Goal: Find specific page/section: Find specific page/section

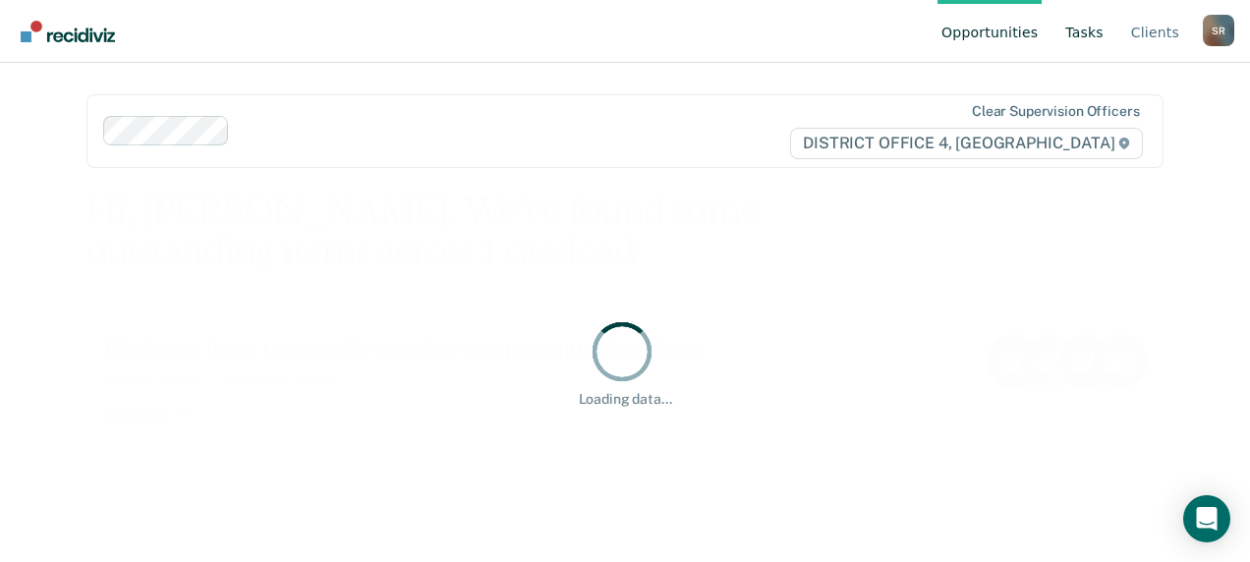
click at [1080, 48] on link "Tasks" at bounding box center [1085, 31] width 46 height 63
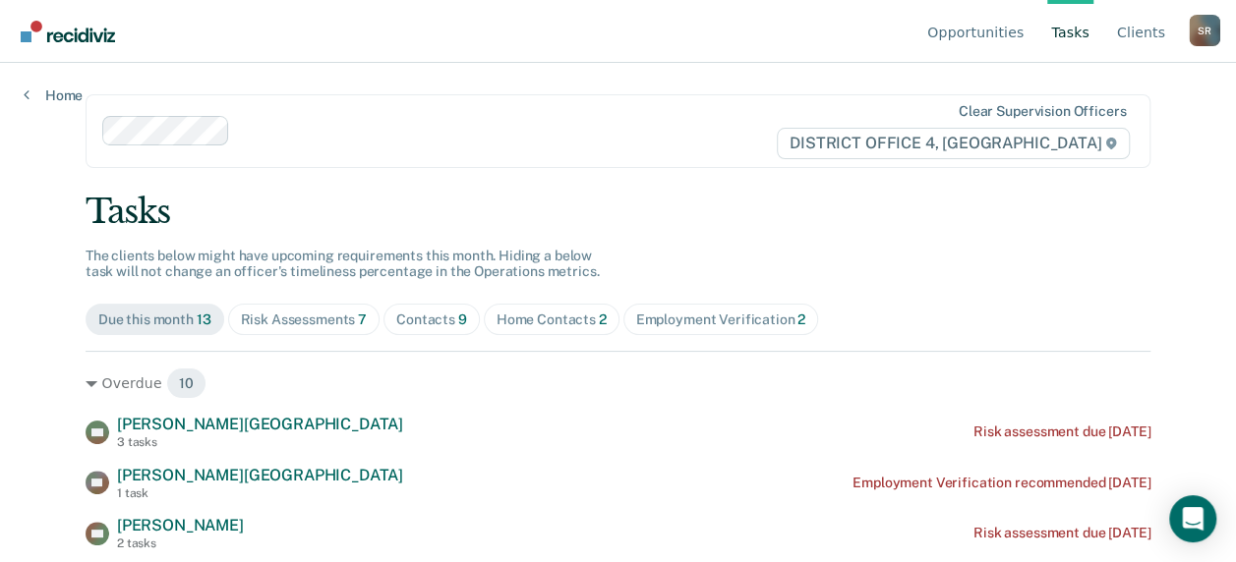
click at [1080, 44] on link "Tasks" at bounding box center [1070, 31] width 46 height 63
click at [496, 318] on div "Home Contacts 2" at bounding box center [551, 320] width 110 height 17
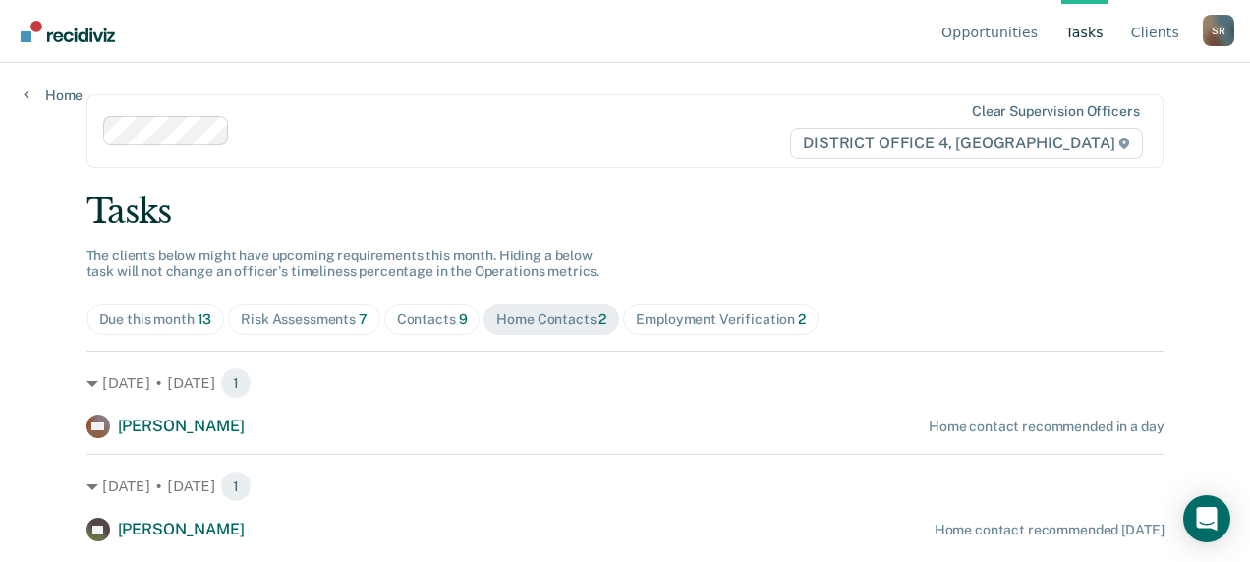
click at [397, 315] on div "Contacts 9" at bounding box center [432, 320] width 71 height 17
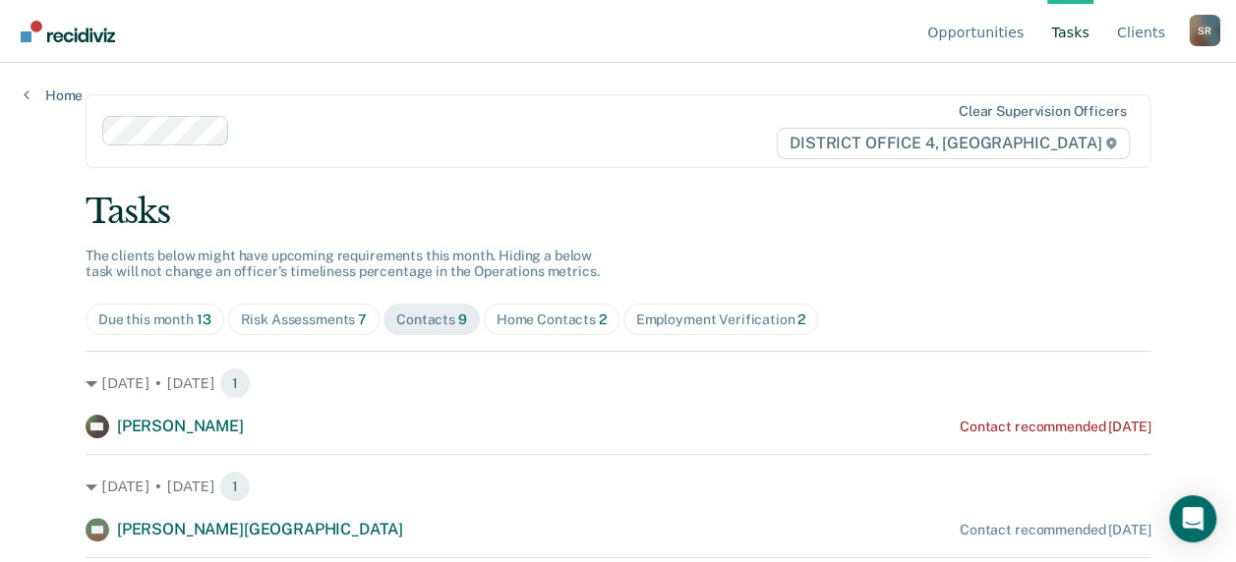
click at [272, 132] on div at bounding box center [506, 131] width 537 height 23
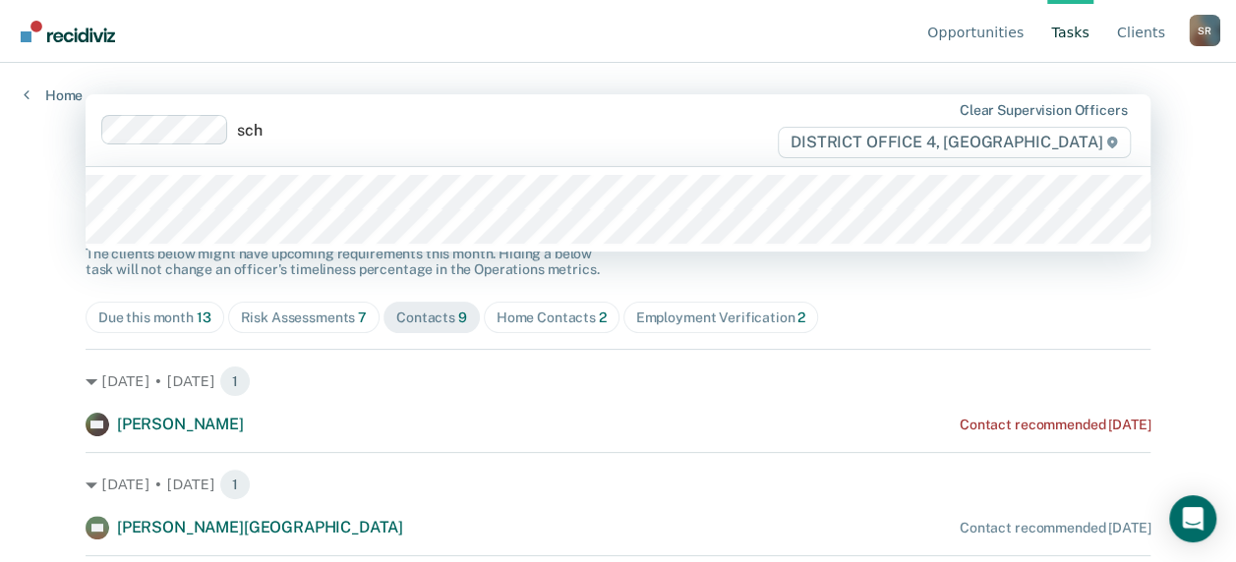
type input "schu"
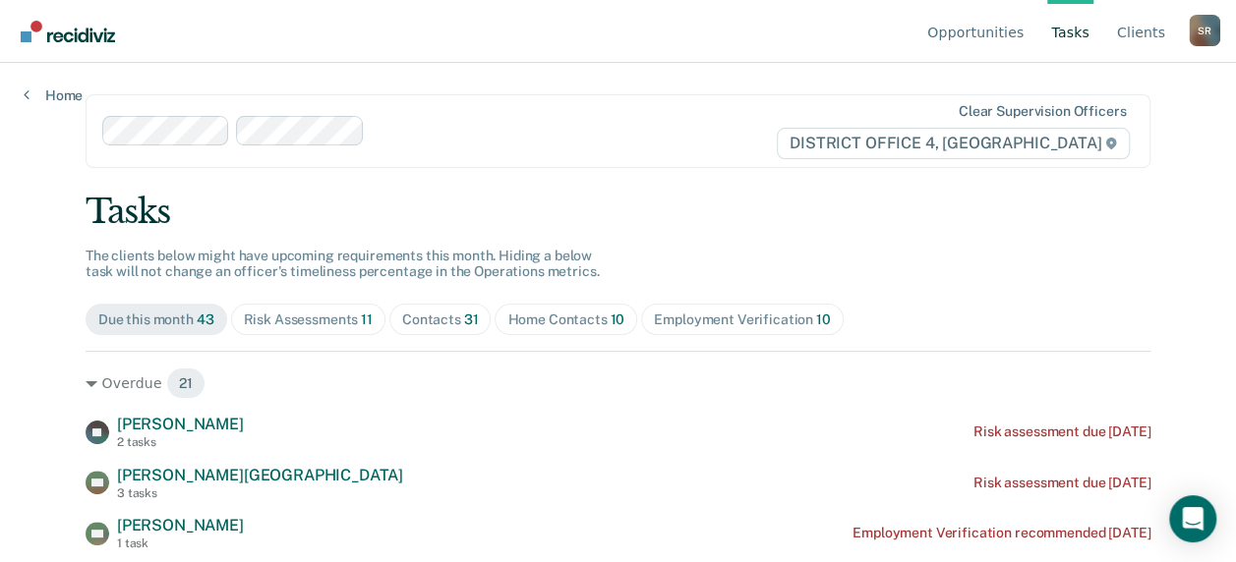
click at [509, 320] on div "Home Contacts 10" at bounding box center [565, 320] width 117 height 17
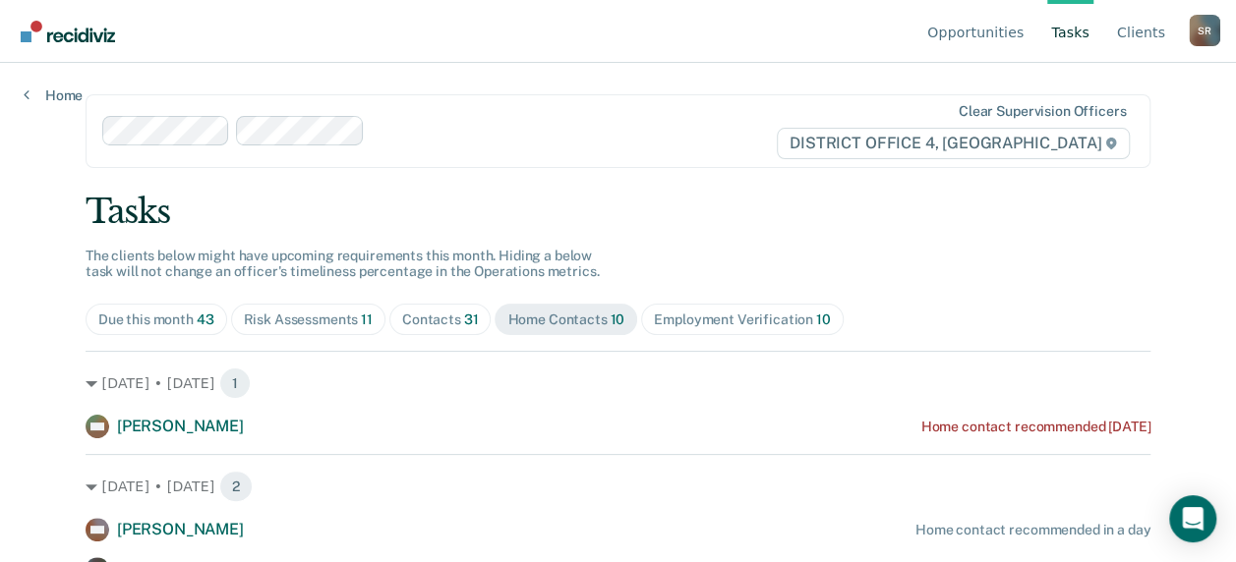
click at [464, 315] on span "31" at bounding box center [471, 320] width 15 height 16
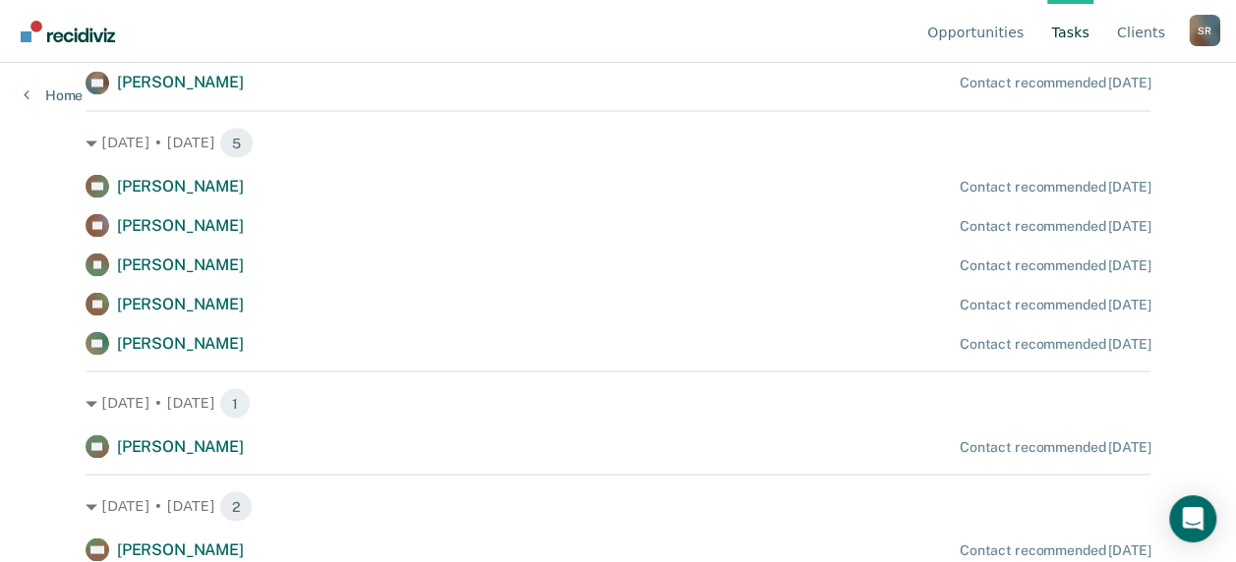
scroll to position [1769, 0]
